Goal: Task Accomplishment & Management: Use online tool/utility

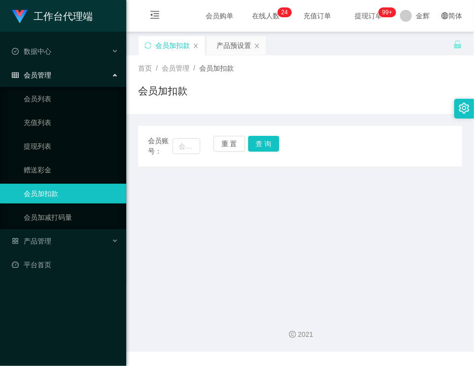
click at [265, 186] on main "关闭左侧 关闭右侧 关闭其它 刷新页面 会员加扣款 产品预设置 首页 / 会员管理 / 会员加扣款 / 会员加扣款 会员账号： 重 置 查 询 会员账号 会员…" at bounding box center [300, 169] width 348 height 274
click at [257, 145] on button "查 询" at bounding box center [264, 144] width 32 height 16
click at [257, 131] on div "会员账号： 重 置 查 询 会员账号 会员姓名 账号余额 操作类型 人工加款 人工扣款 金额 确 定" at bounding box center [300, 146] width 324 height 40
click at [260, 144] on button "查 询" at bounding box center [264, 144] width 32 height 16
drag, startPoint x: 173, startPoint y: 148, endPoint x: 180, endPoint y: 147, distance: 7.5
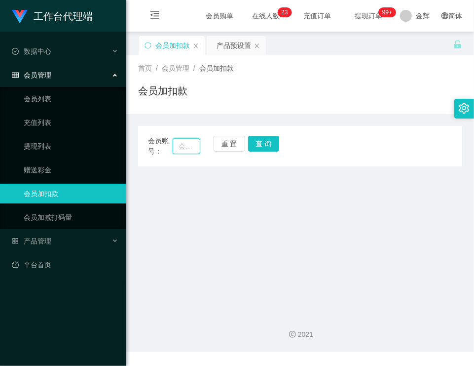
click at [173, 148] on input "text" at bounding box center [187, 146] width 28 height 16
paste input "01116685250"
type input "01116685250"
click at [266, 141] on button "查 询" at bounding box center [264, 144] width 32 height 16
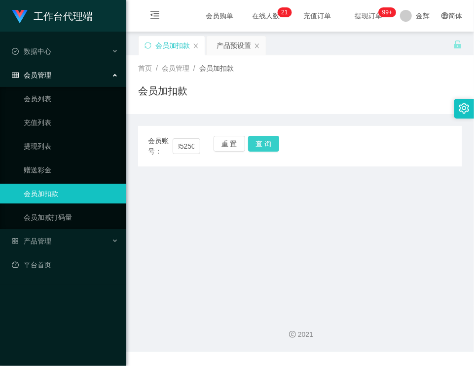
scroll to position [0, 0]
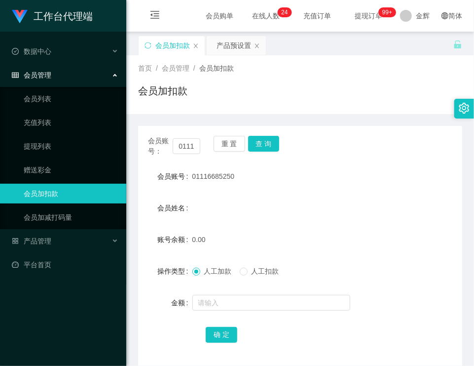
click at [226, 103] on div "会员加扣款" at bounding box center [300, 94] width 324 height 23
